Goal: Transaction & Acquisition: Purchase product/service

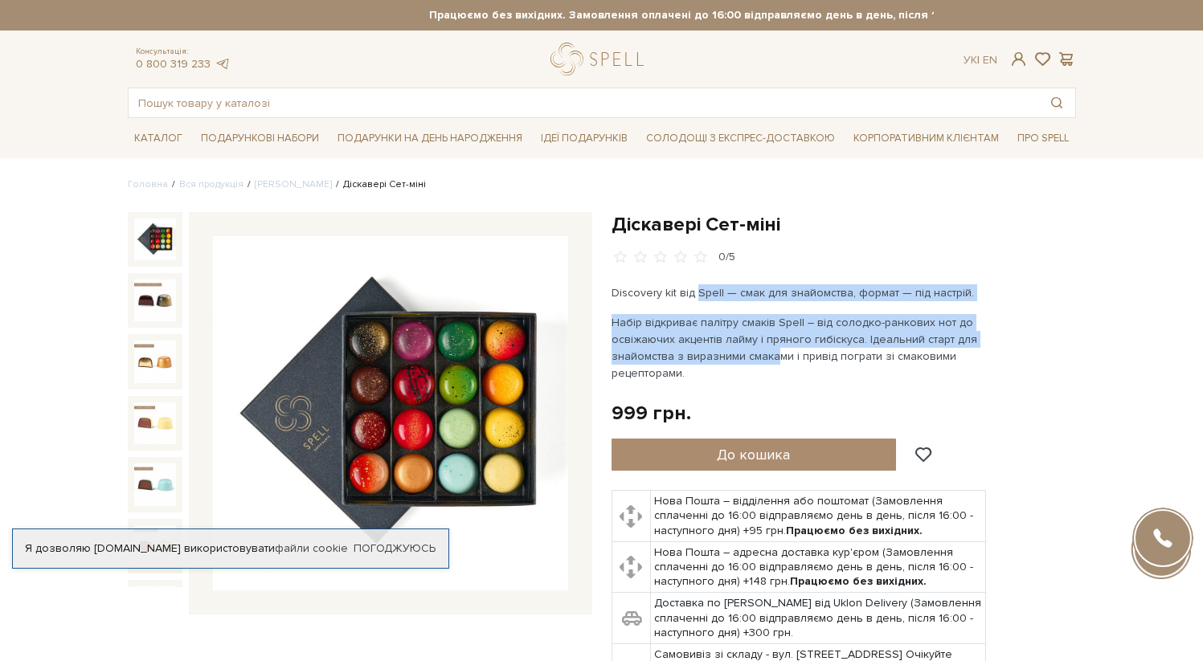
drag, startPoint x: 695, startPoint y: 293, endPoint x: 760, endPoint y: 355, distance: 89.8
click at [760, 355] on div "Discovery kit від Spell — смак для знайомства, формат — під настрій. Набір відк…" at bounding box center [800, 333] width 377 height 97
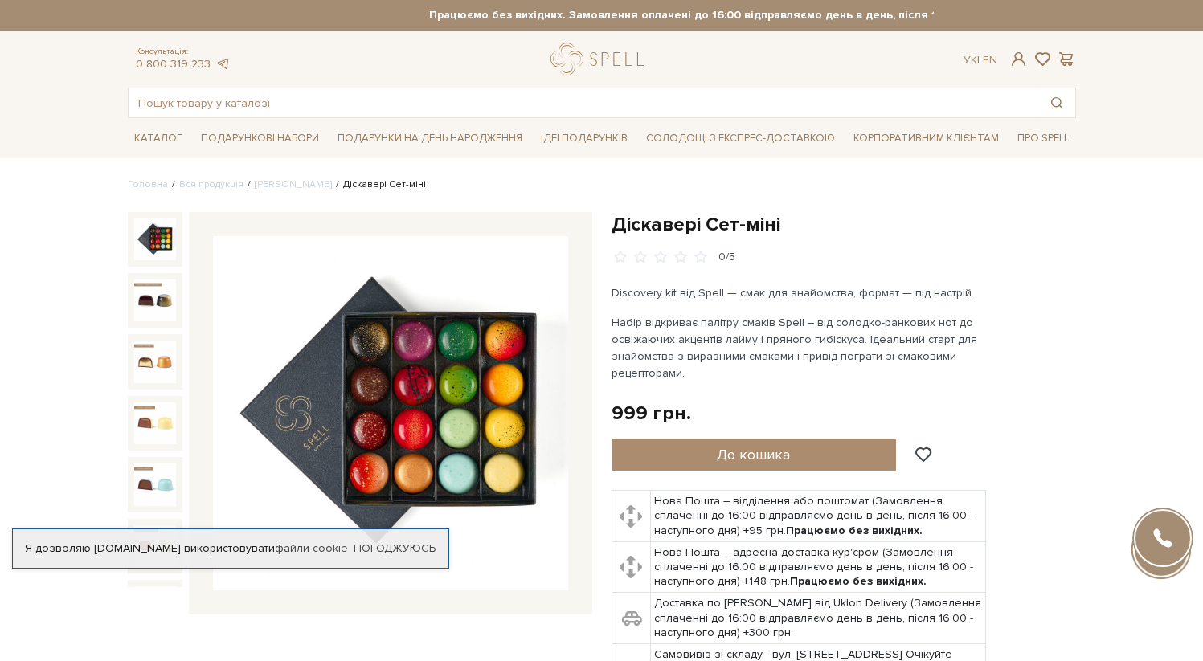
click at [1011, 342] on div at bounding box center [601, 330] width 1203 height 661
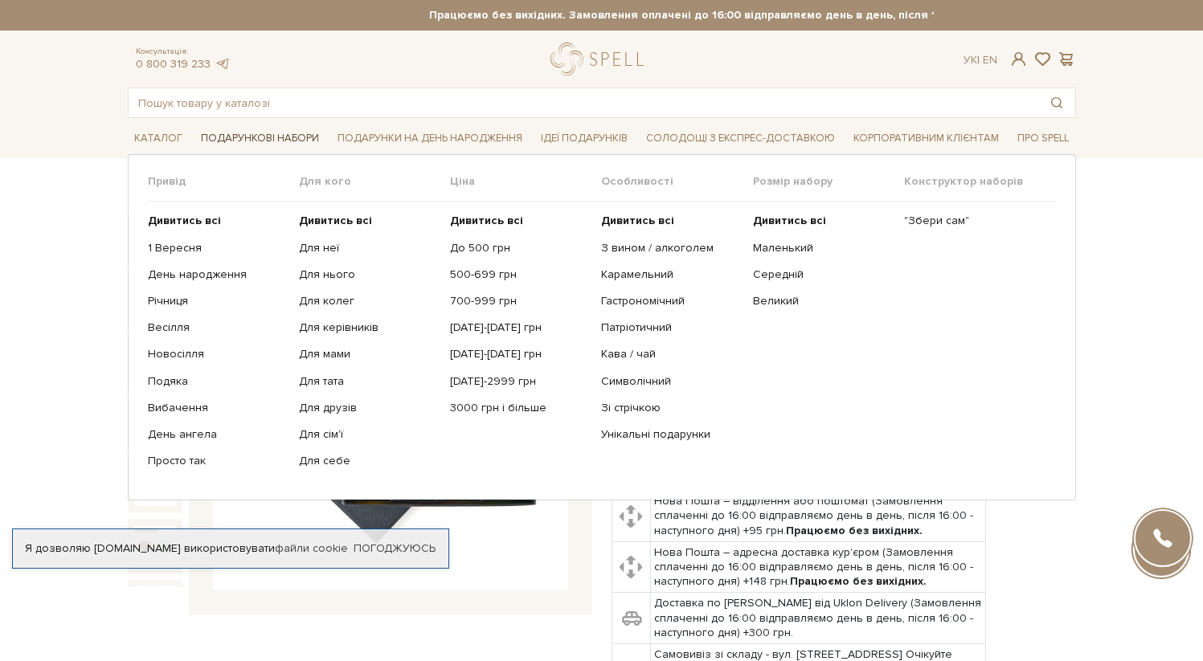
click at [281, 137] on span "Подарункові набори" at bounding box center [260, 138] width 131 height 25
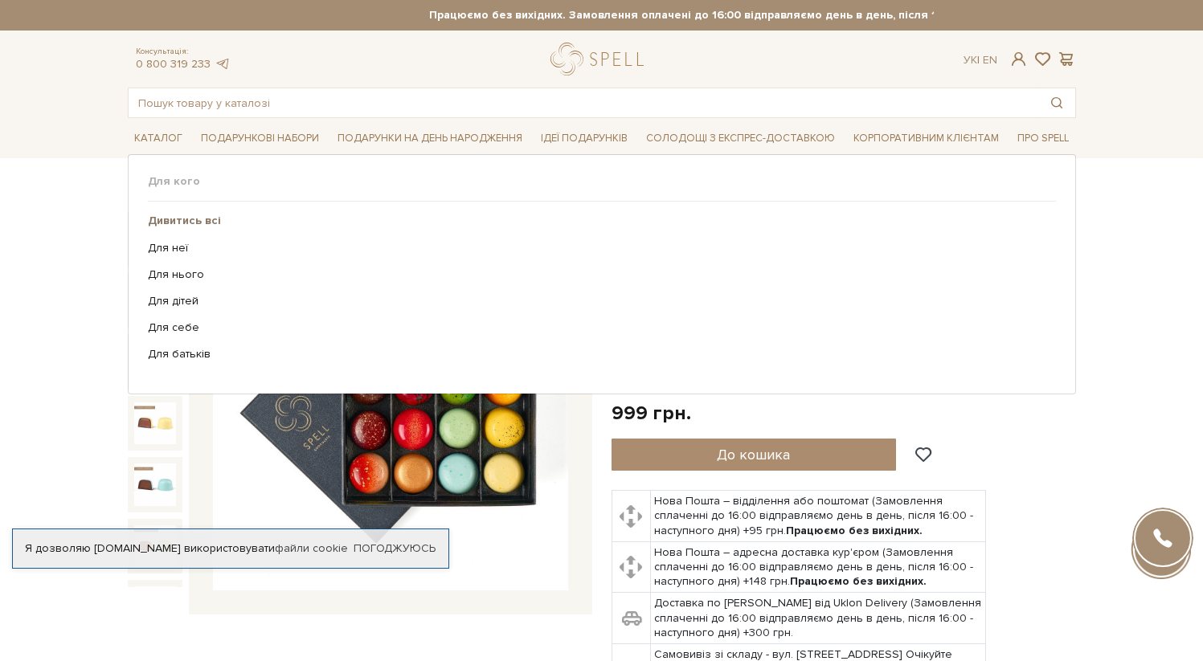
click at [203, 222] on b "Дивитись всі" at bounding box center [184, 221] width 73 height 14
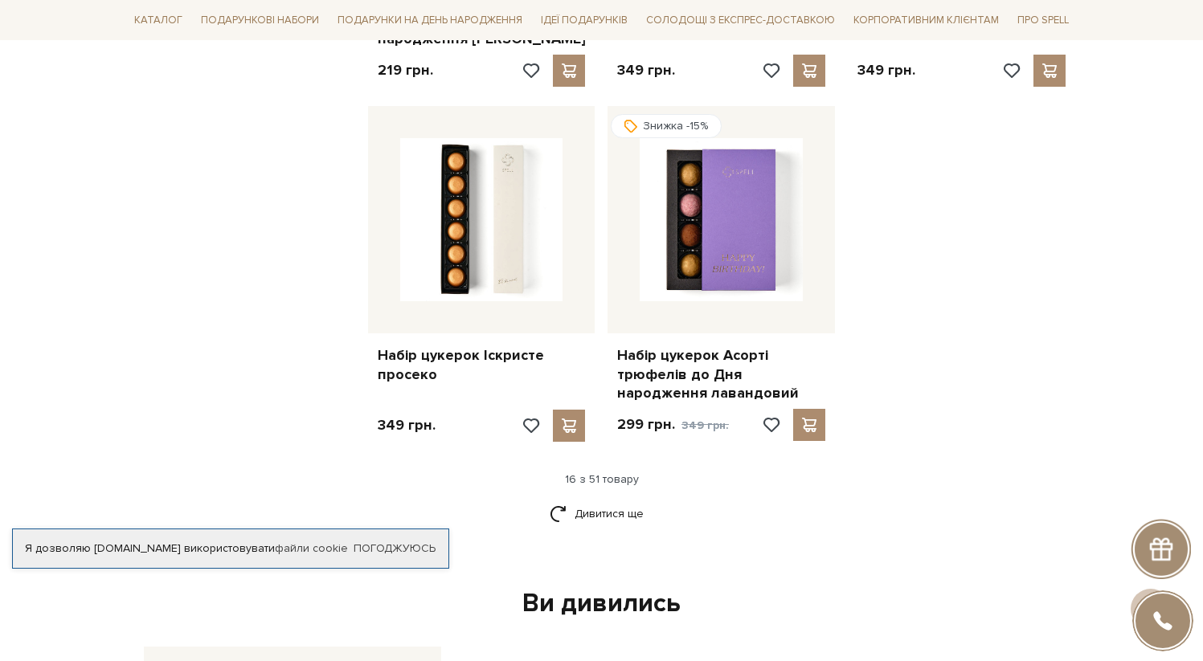
scroll to position [2166, 0]
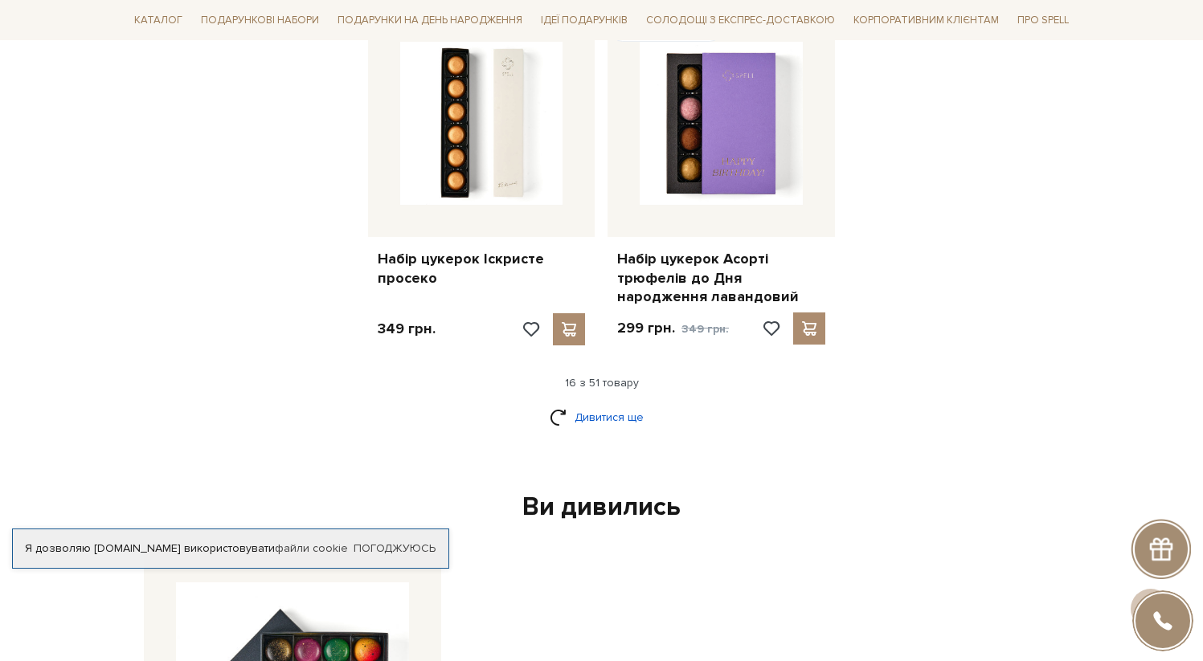
click at [602, 403] on link "Дивитися ще" at bounding box center [602, 417] width 104 height 28
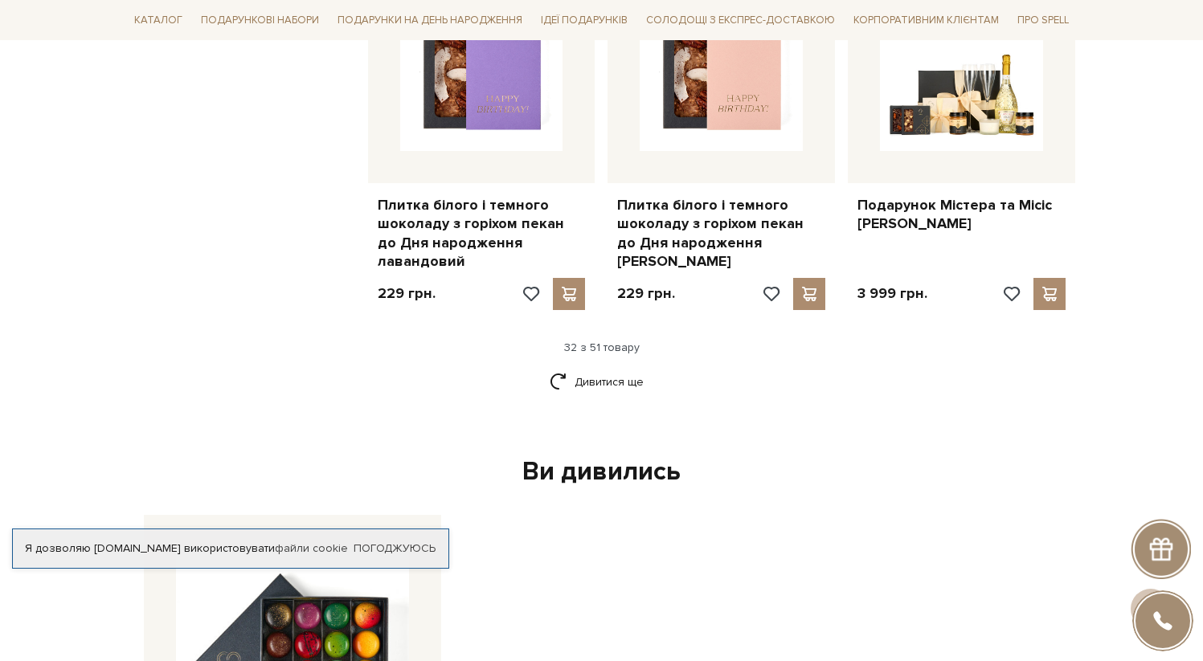
scroll to position [4004, 0]
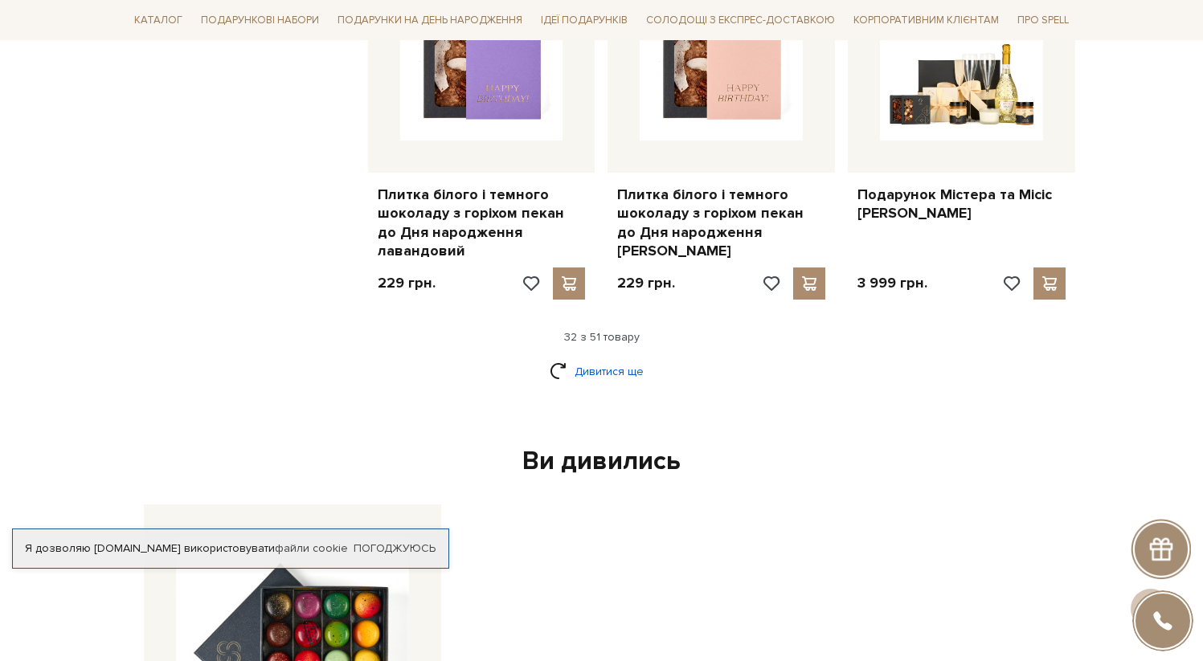
click at [580, 358] on link "Дивитися ще" at bounding box center [602, 372] width 104 height 28
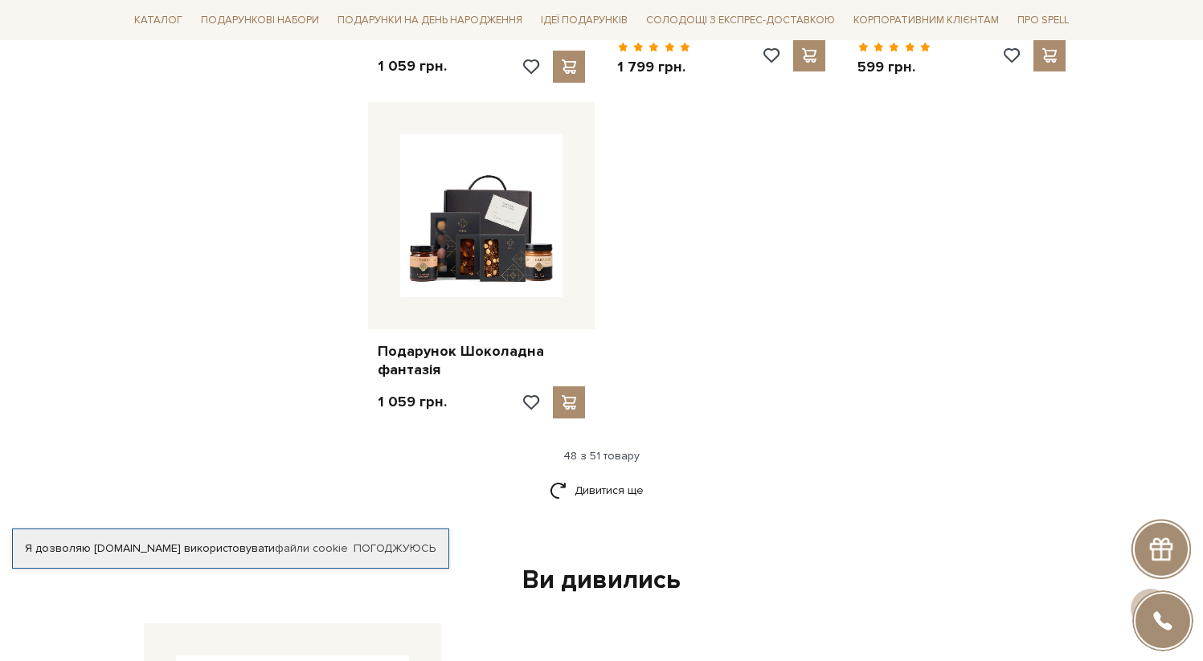
scroll to position [5955, 0]
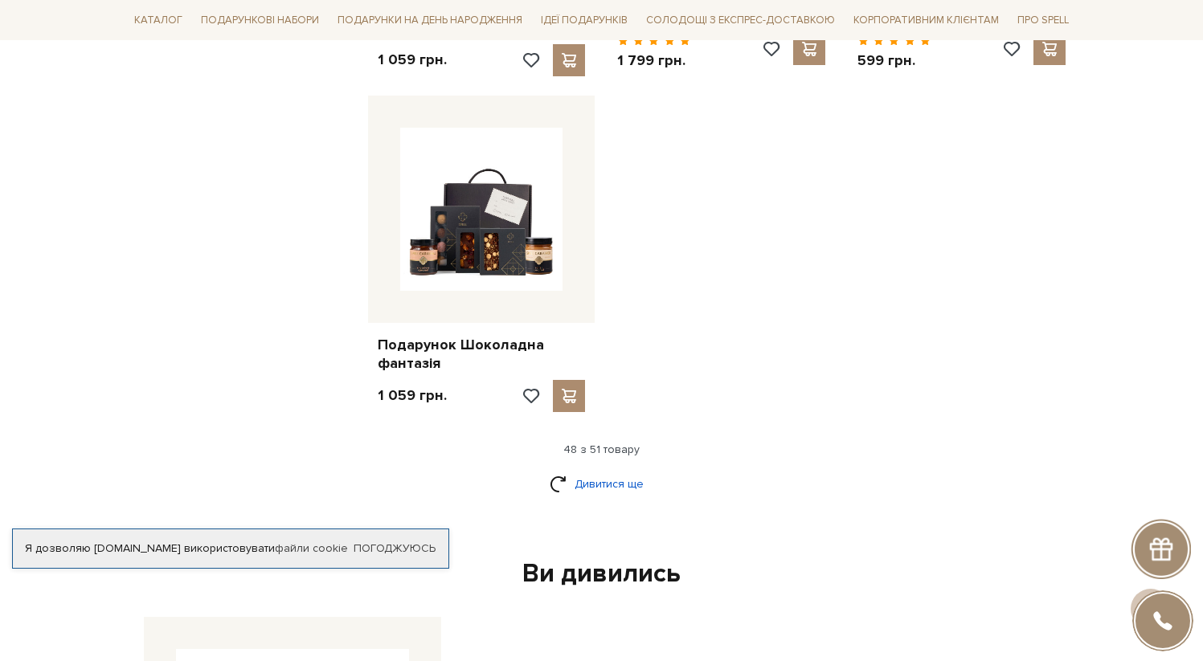
click at [574, 470] on link "Дивитися ще" at bounding box center [602, 484] width 104 height 28
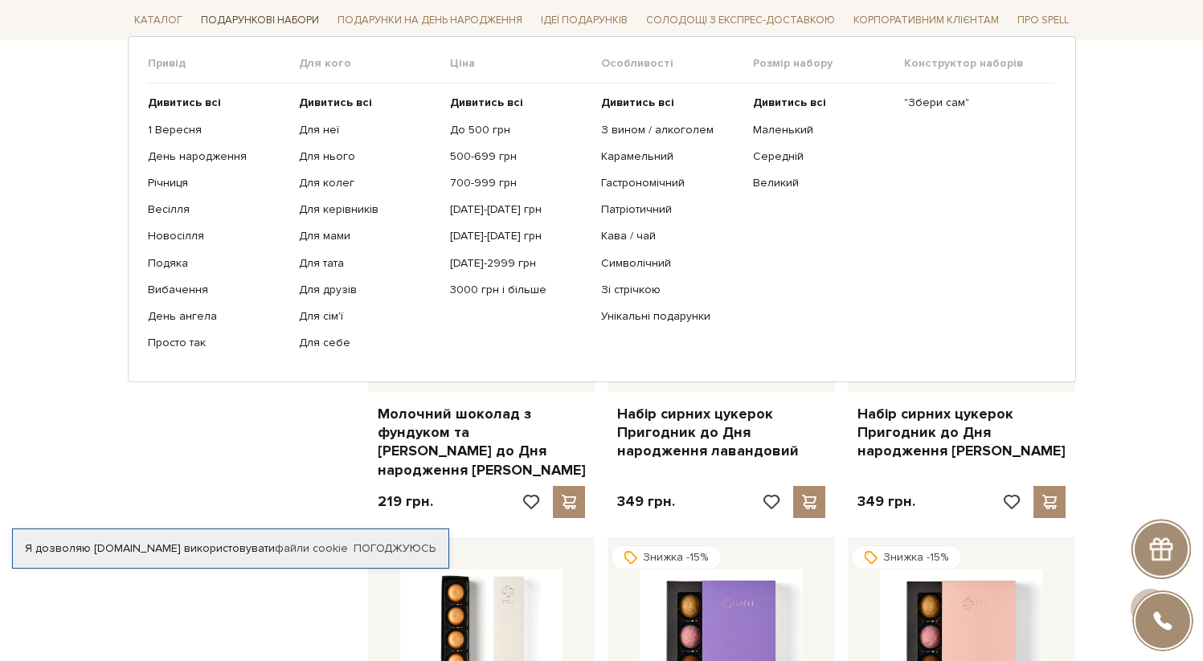
scroll to position [1355, 0]
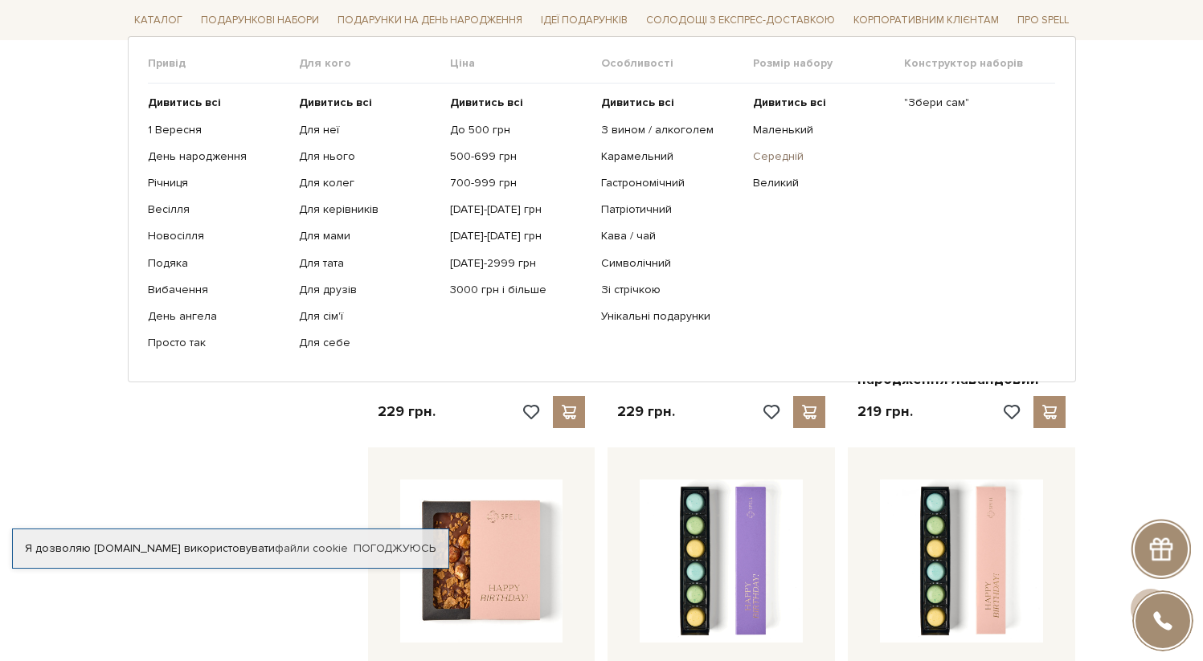
click at [776, 153] on link "Середній" at bounding box center [822, 156] width 139 height 14
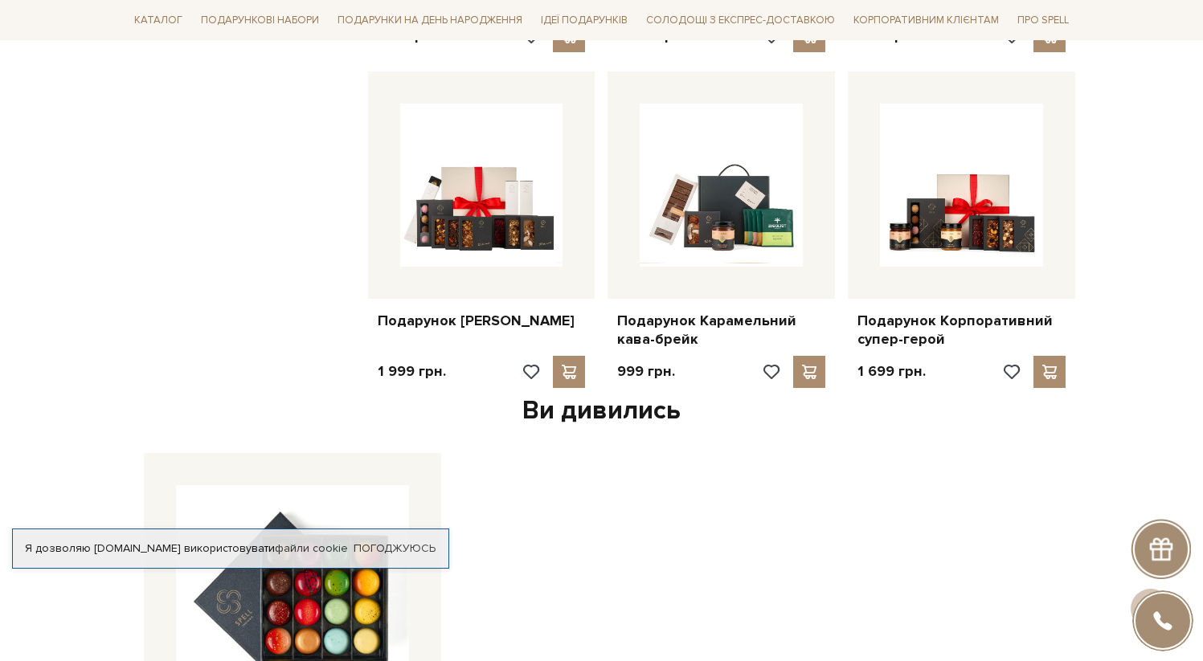
scroll to position [1688, 0]
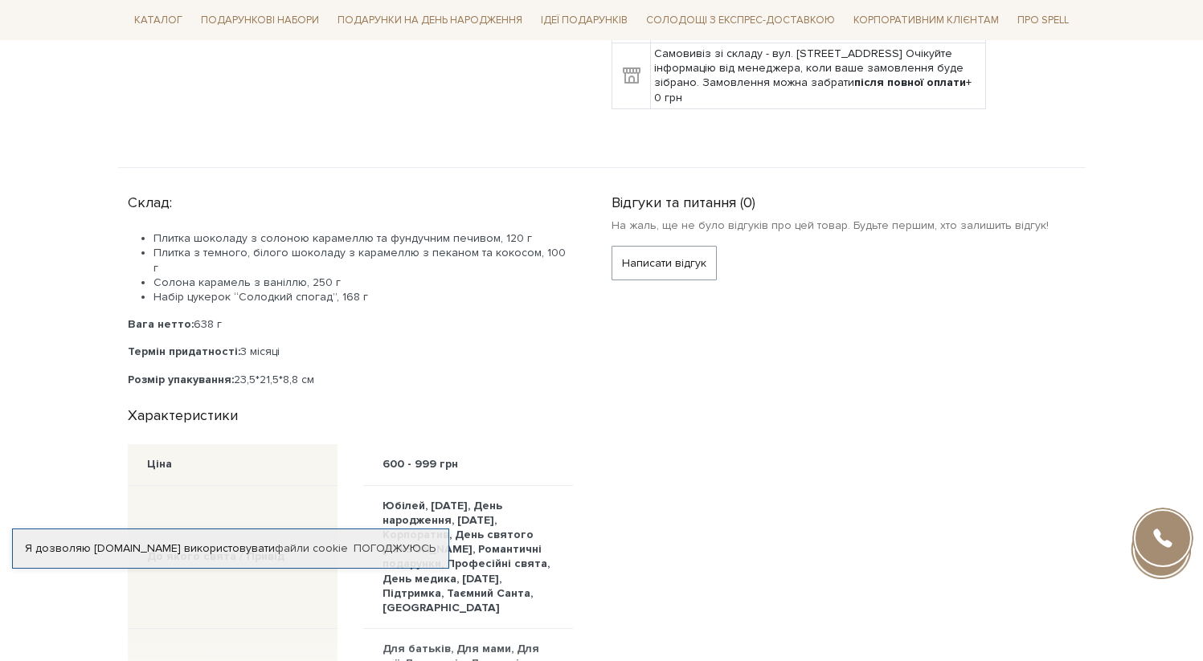
scroll to position [689, 0]
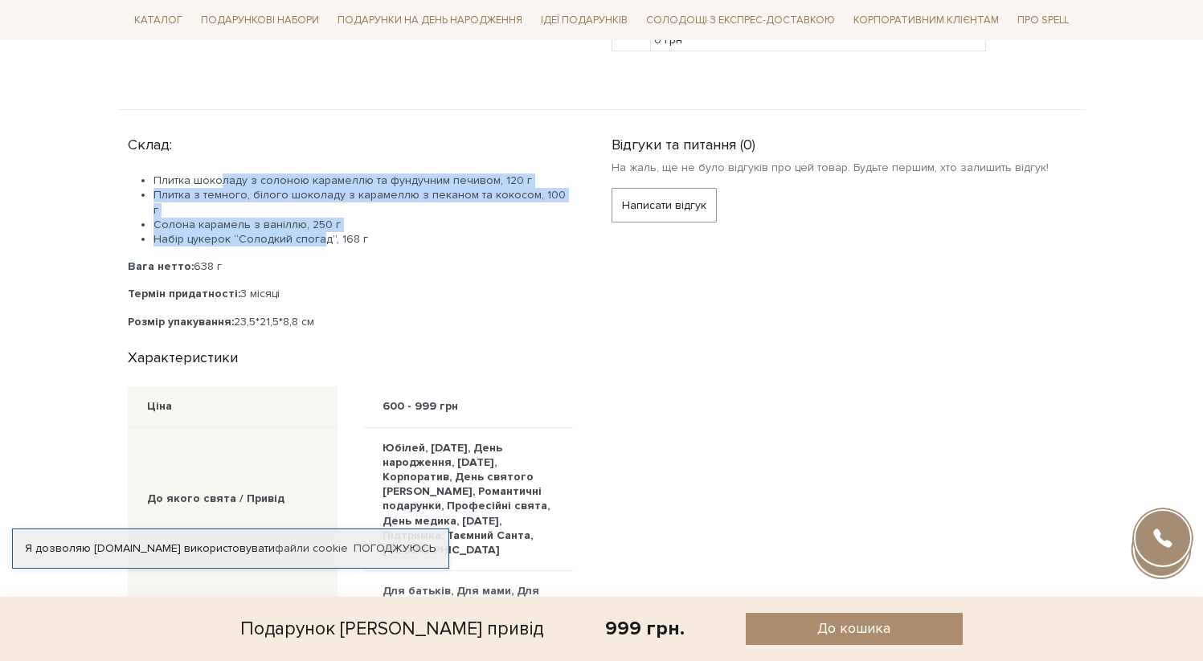
drag, startPoint x: 219, startPoint y: 184, endPoint x: 319, endPoint y: 231, distance: 110.0
click at [319, 231] on ul "Плитка шоколаду з солоною карамеллю та фундучним печивом, 120 г Плитка з темног…" at bounding box center [350, 210] width 445 height 73
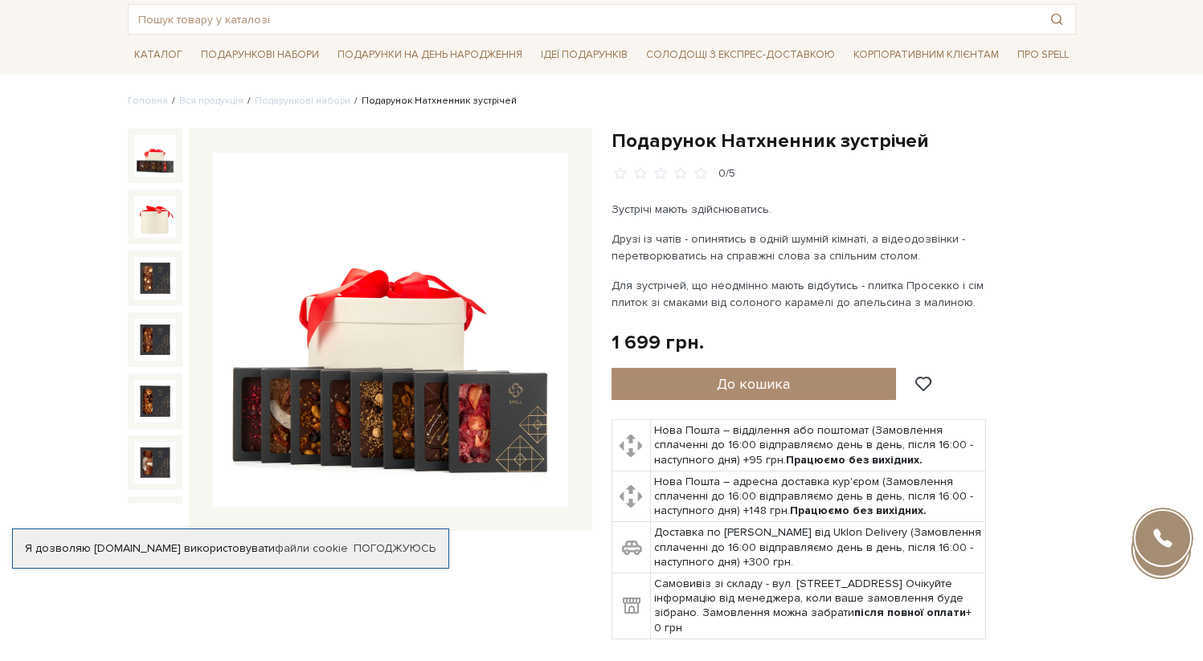
scroll to position [193, 0]
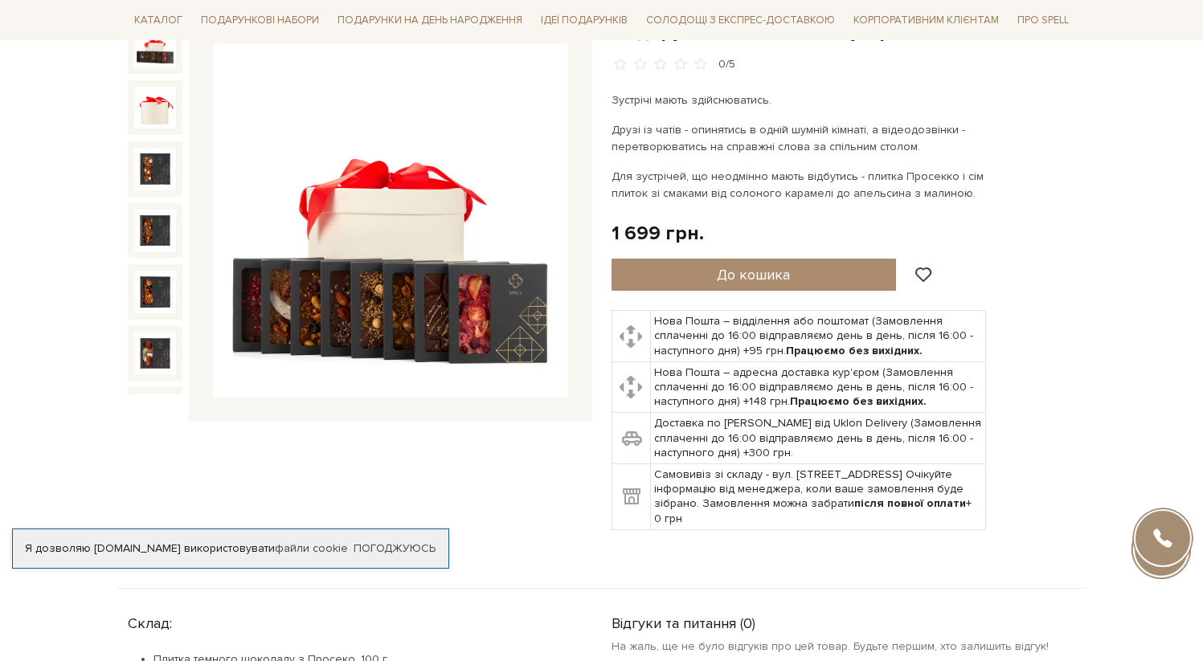
click at [156, 115] on img at bounding box center [155, 108] width 42 height 42
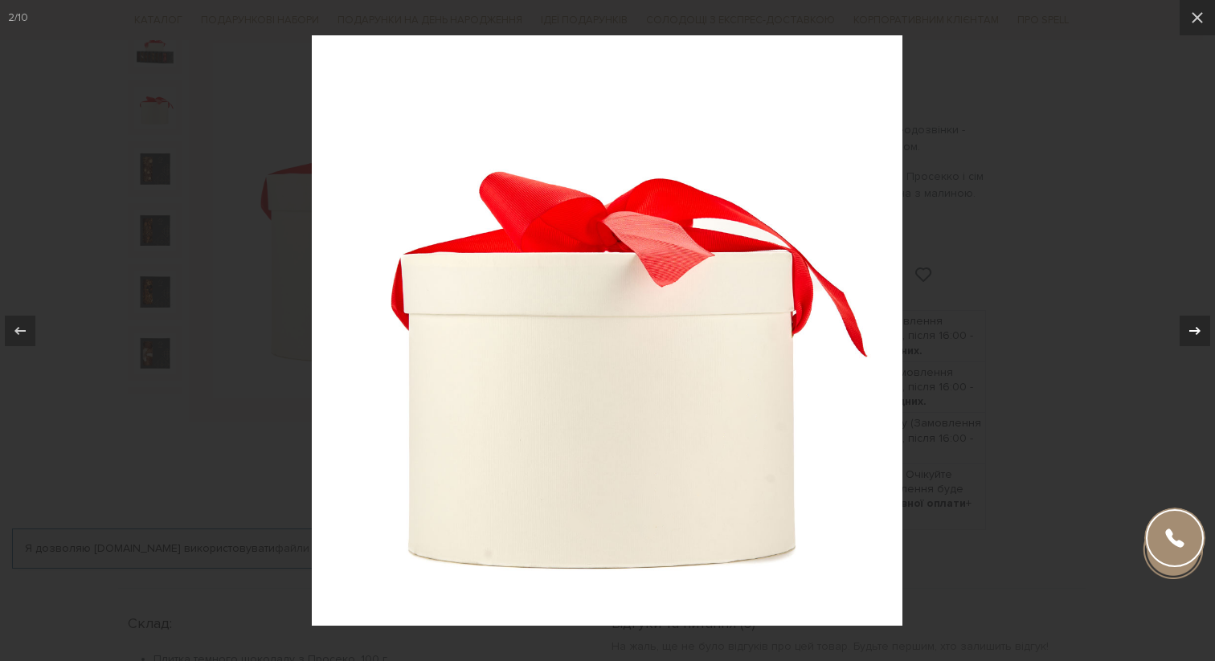
click at [1202, 332] on div at bounding box center [1195, 331] width 31 height 31
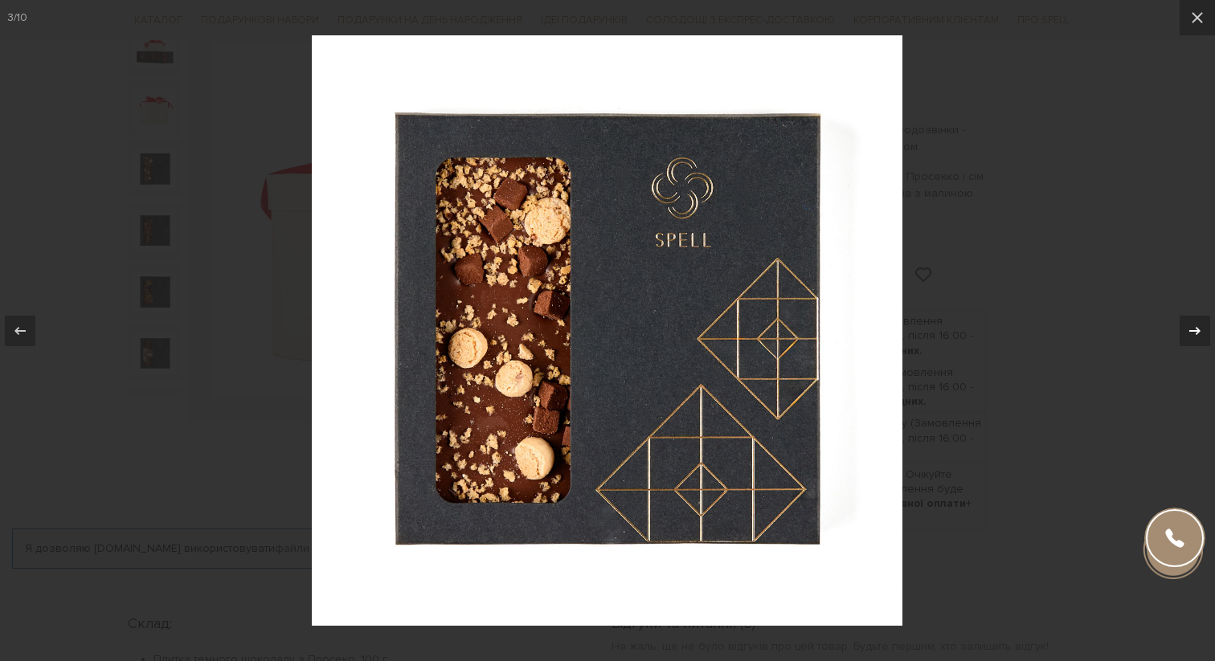
click at [1202, 332] on div at bounding box center [1195, 331] width 31 height 31
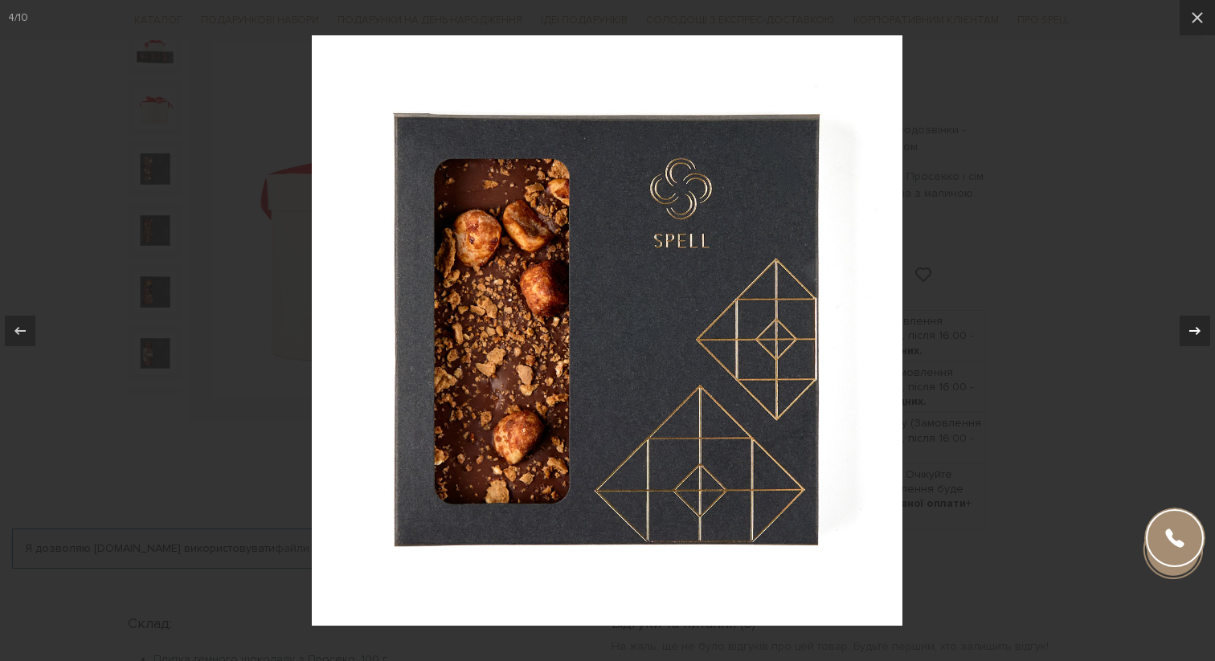
click at [1202, 332] on div at bounding box center [1195, 331] width 31 height 31
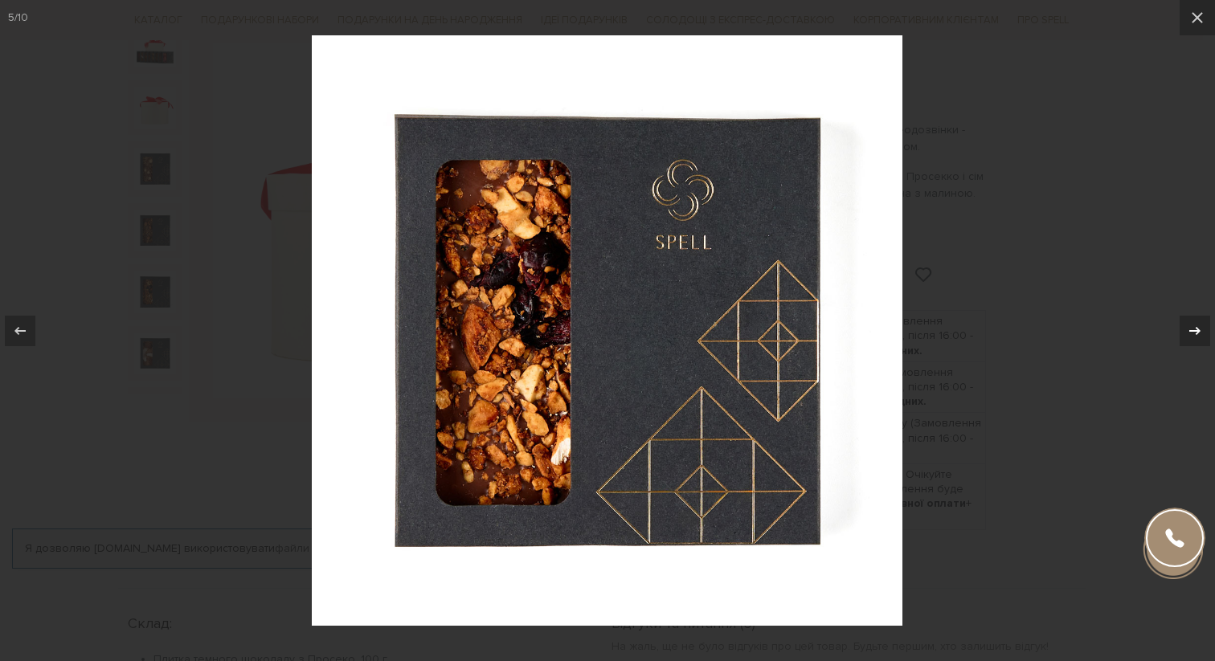
click at [1202, 332] on div at bounding box center [1195, 331] width 31 height 31
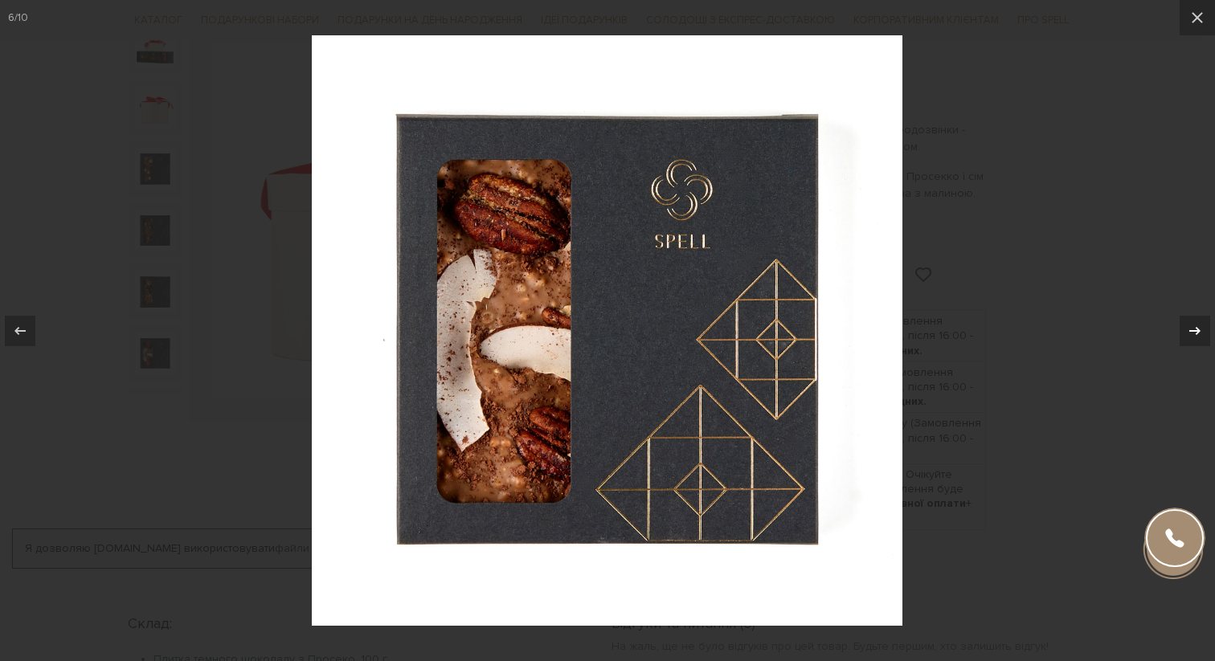
click at [1202, 332] on div at bounding box center [1195, 331] width 31 height 31
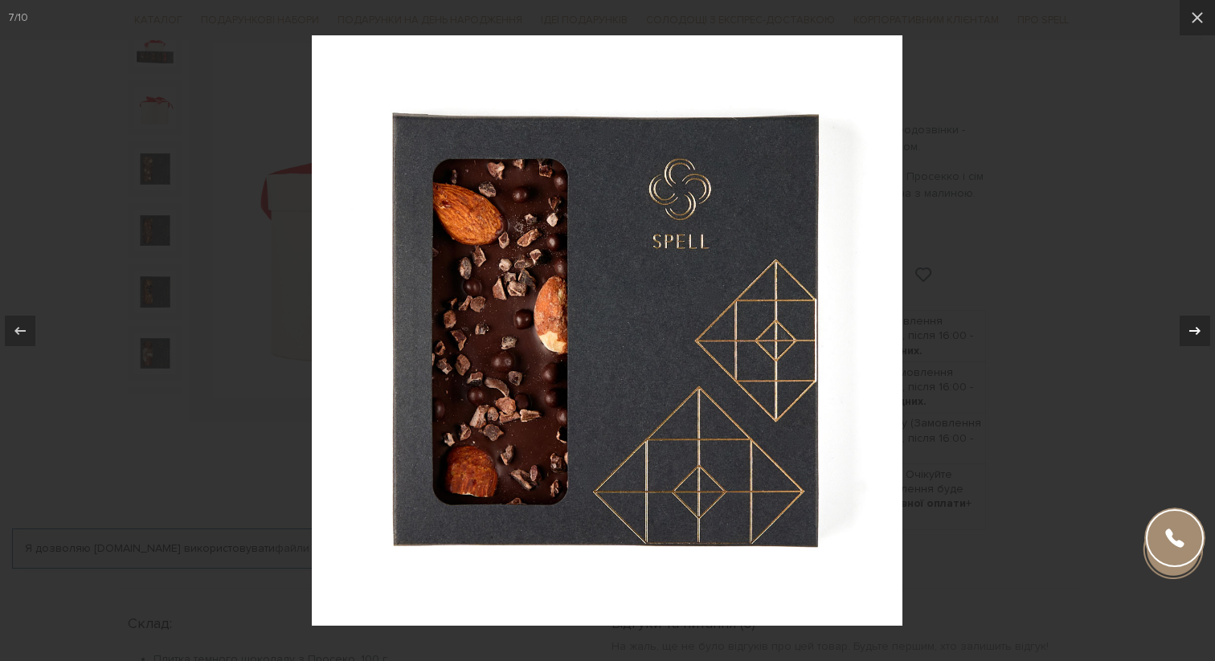
click at [1202, 332] on div at bounding box center [1195, 331] width 31 height 31
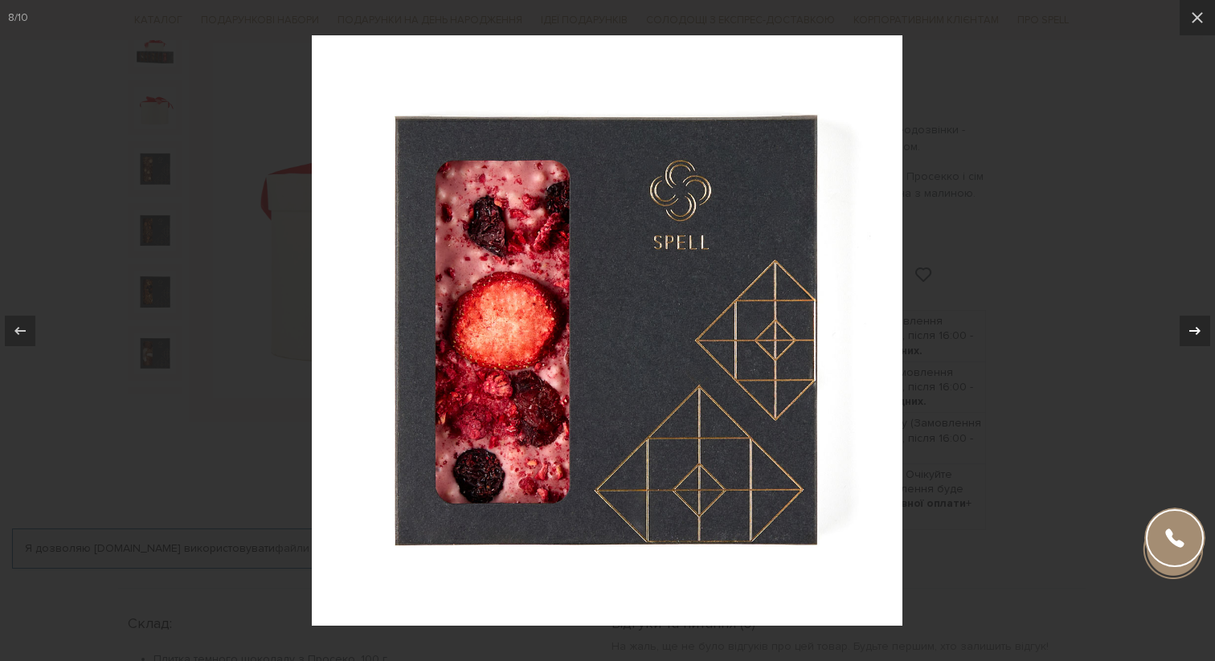
click at [1202, 332] on div at bounding box center [1195, 331] width 31 height 31
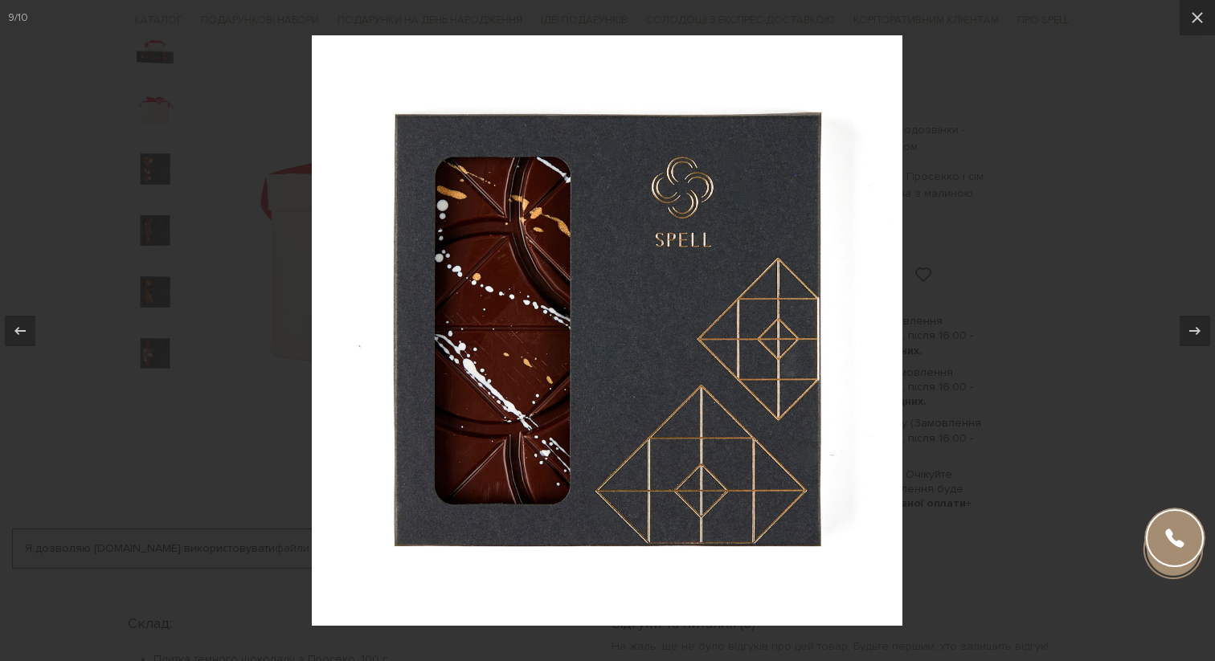
click at [995, 325] on div at bounding box center [607, 330] width 1215 height 661
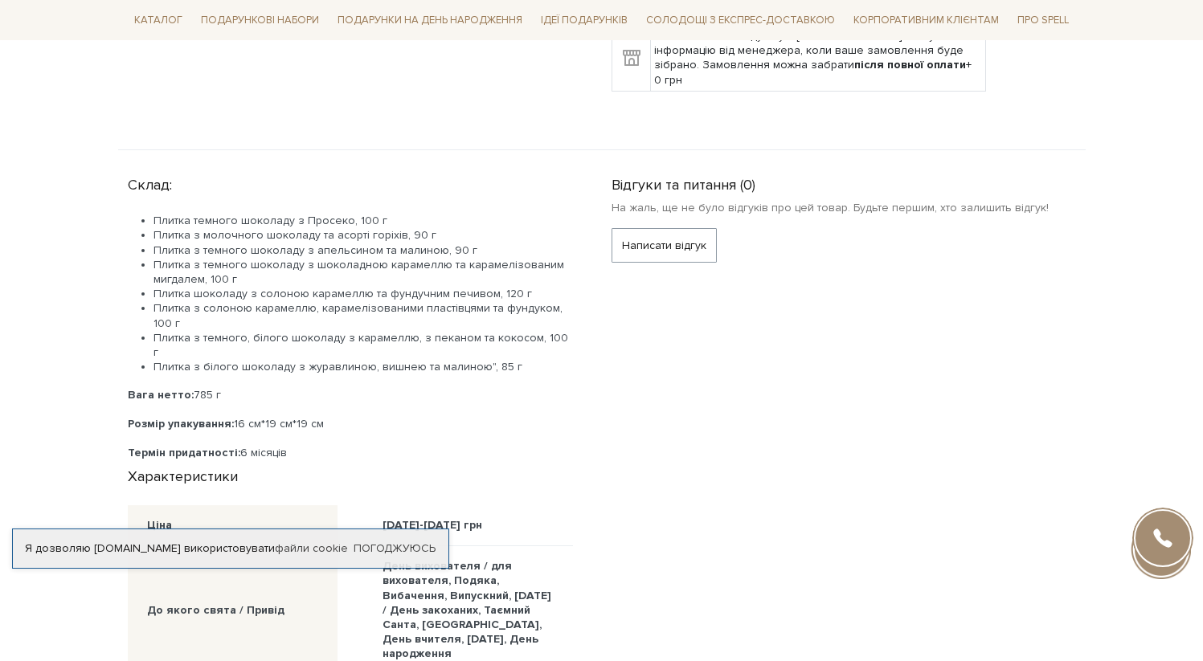
scroll to position [666, 0]
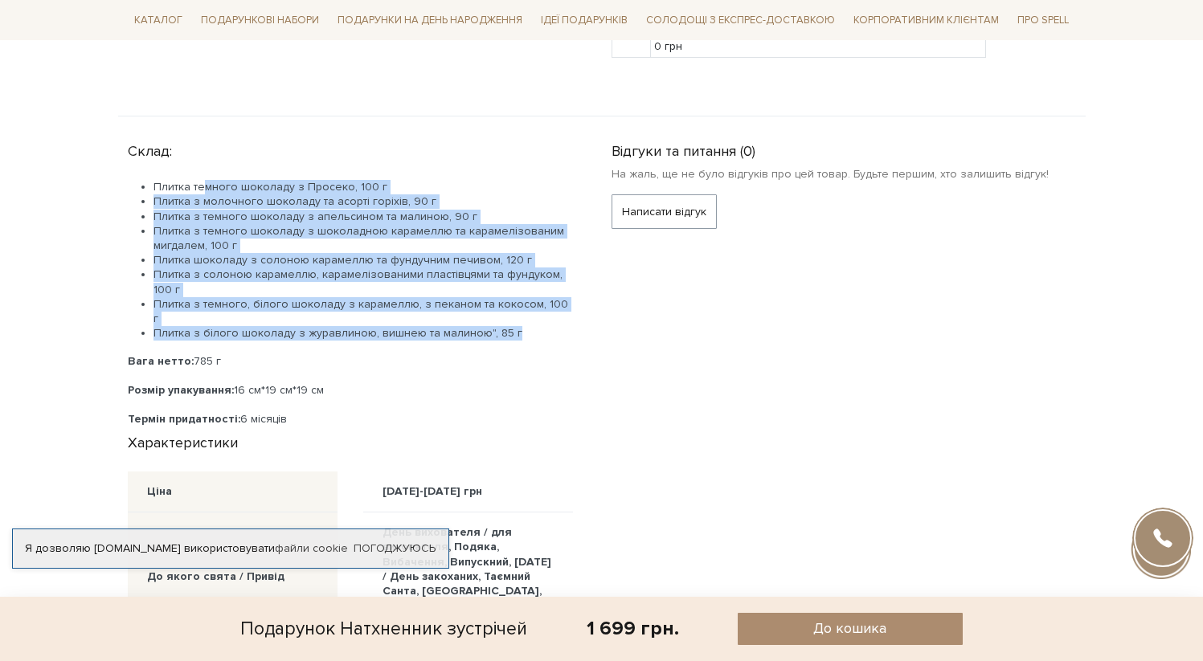
drag, startPoint x: 225, startPoint y: 188, endPoint x: 527, endPoint y: 326, distance: 332.0
click at [527, 326] on ul "Плитка темного шоколаду з Просеко, 100 г Плитка з молочного шоколаду та асорті …" at bounding box center [350, 260] width 445 height 161
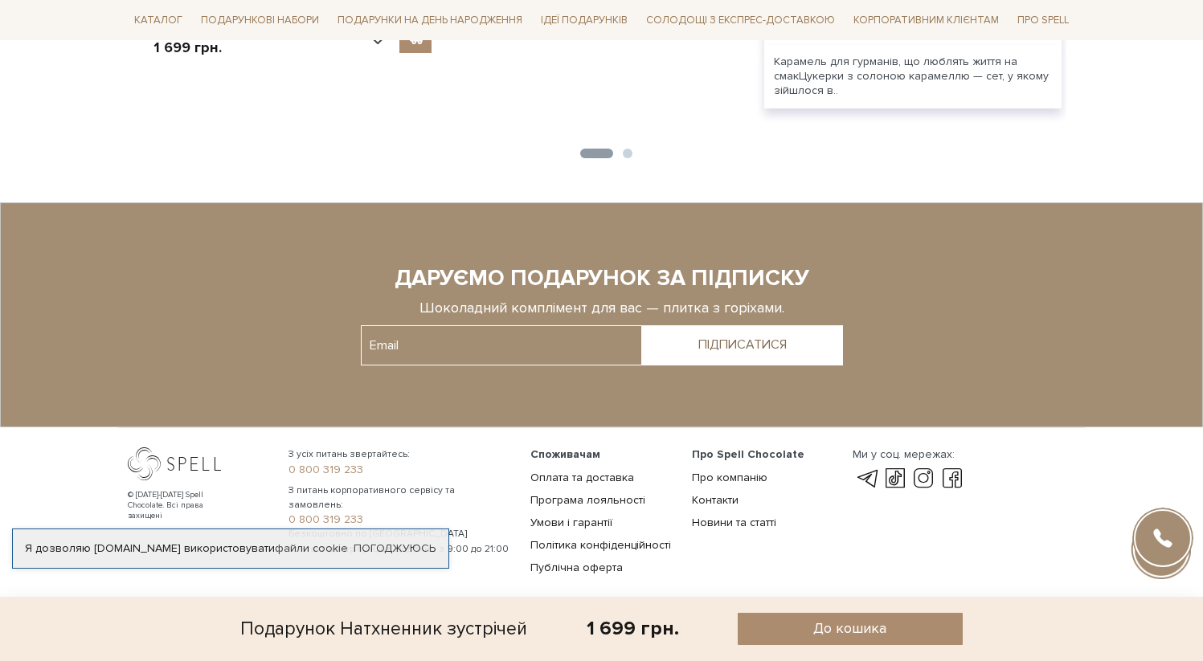
scroll to position [2602, 0]
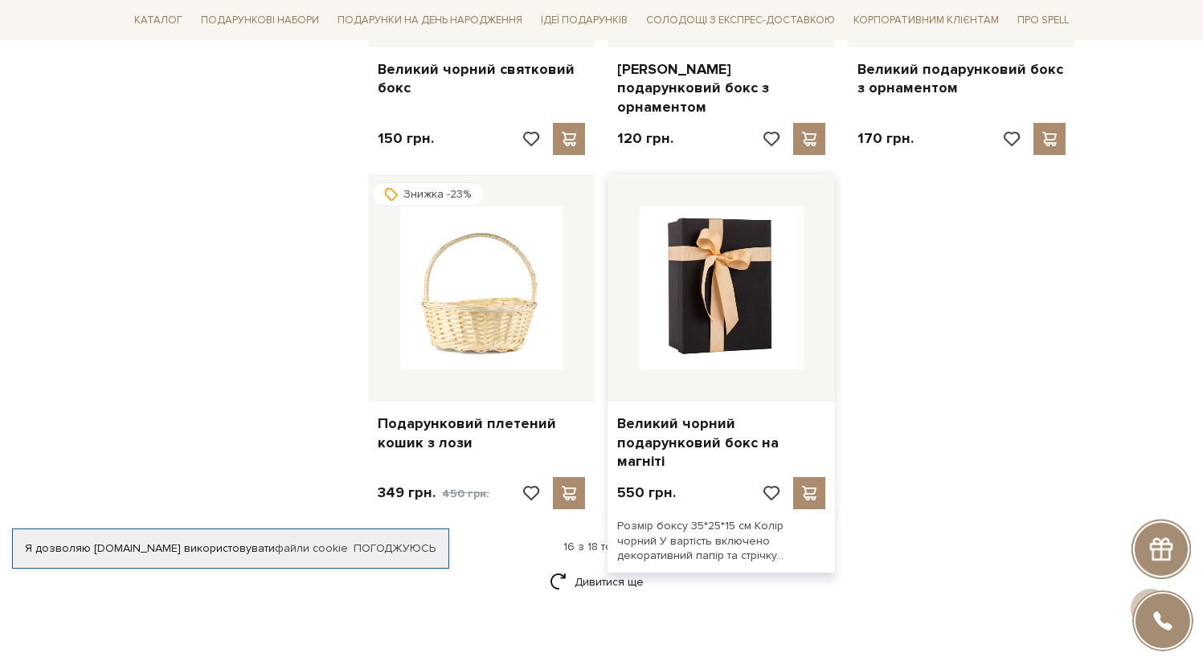
scroll to position [1910, 0]
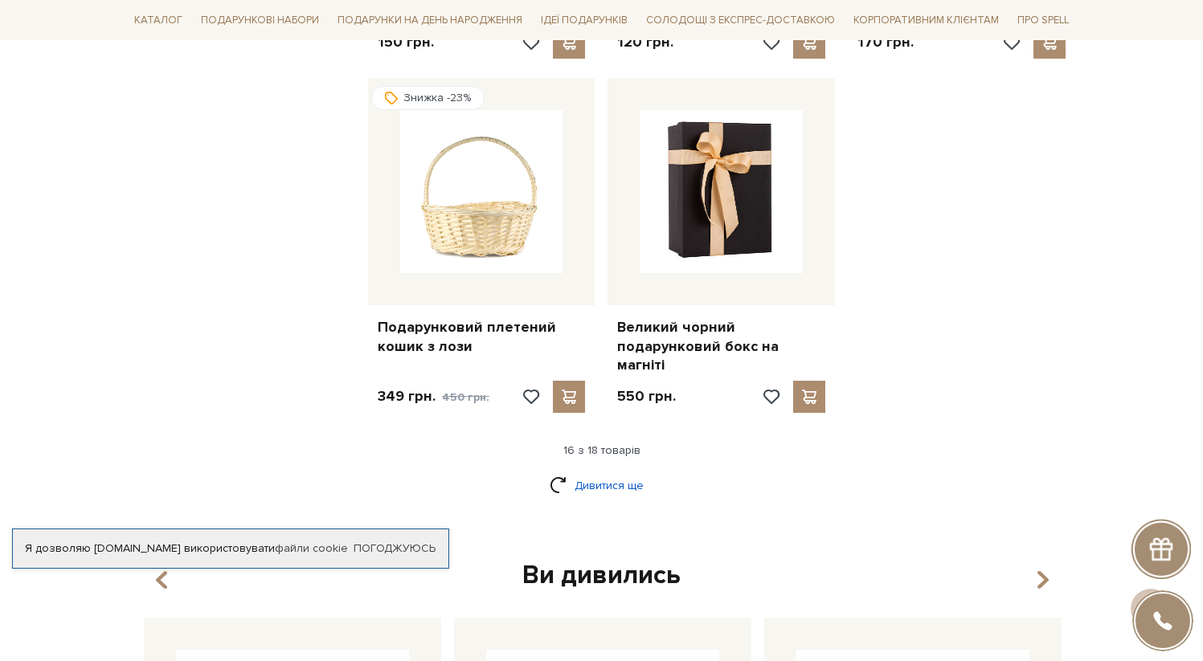
click at [580, 472] on link "Дивитися ще" at bounding box center [602, 486] width 104 height 28
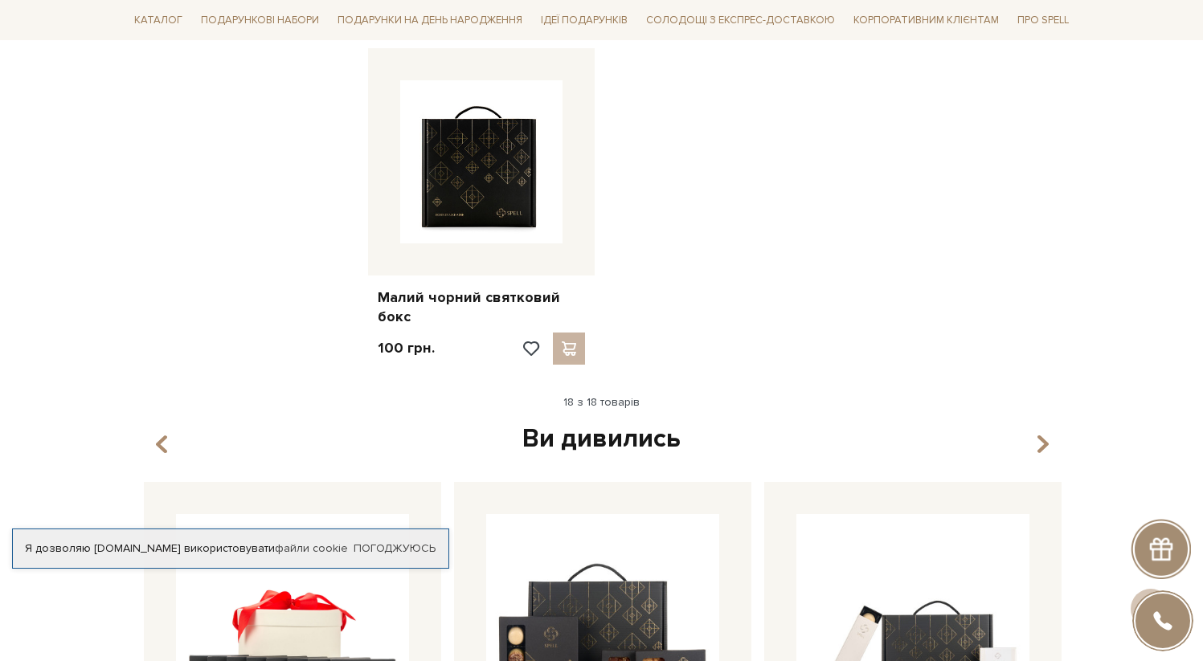
scroll to position [2296, 0]
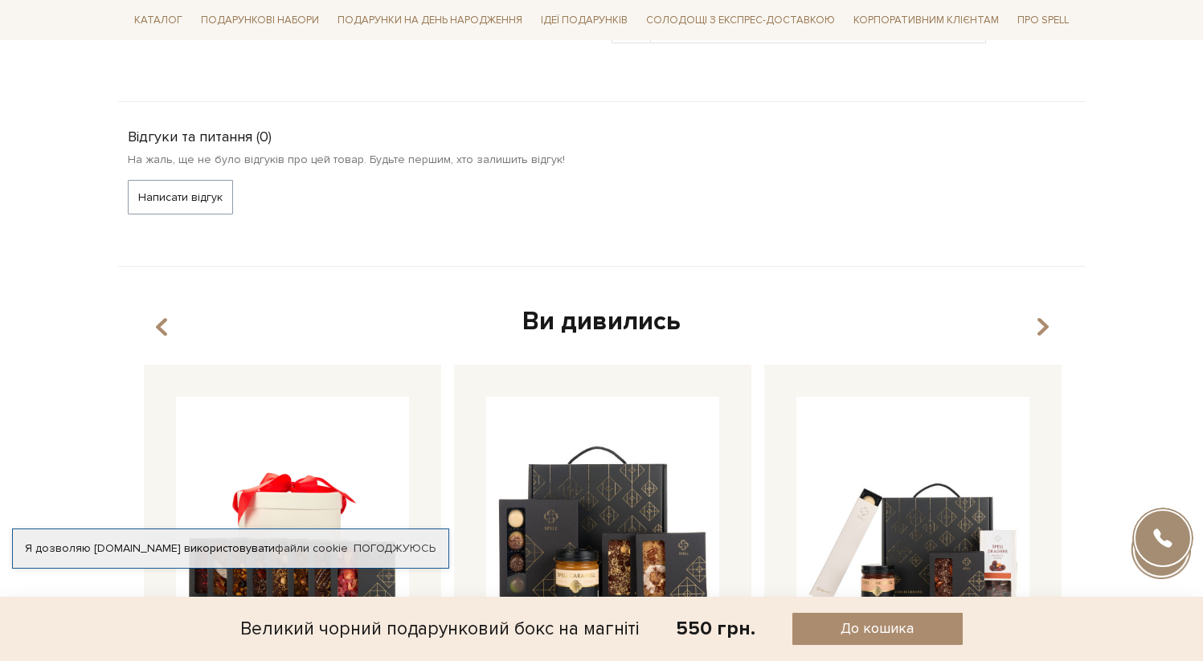
scroll to position [708, 0]
